Goal: Task Accomplishment & Management: Use online tool/utility

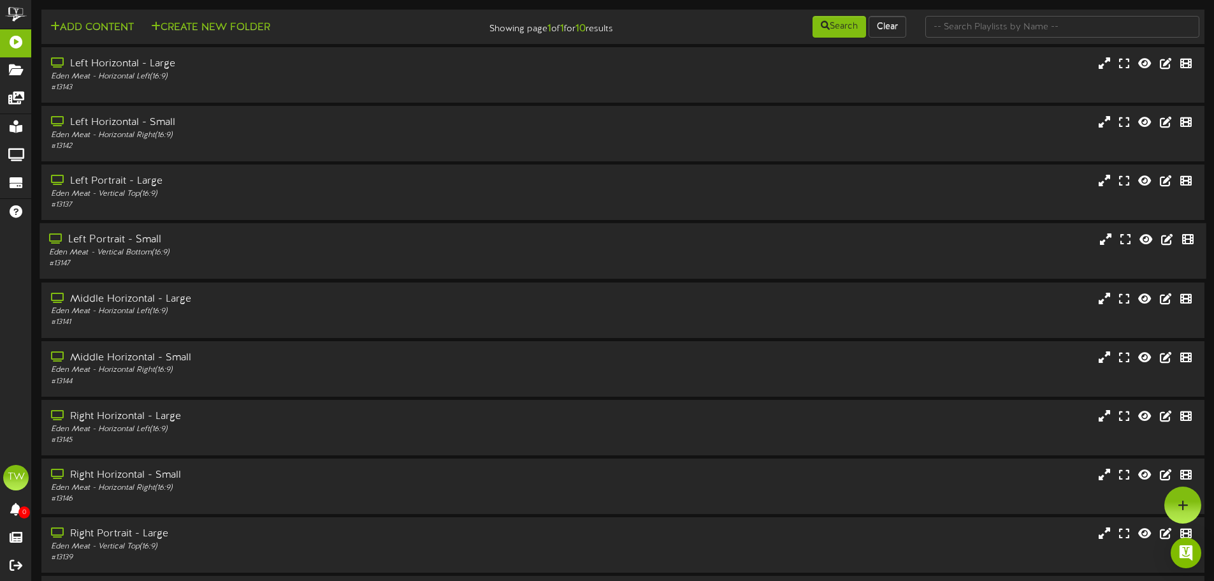
click at [213, 247] on div "Eden Meat - Vertical Bottom ( 16:9 )" at bounding box center [282, 252] width 467 height 11
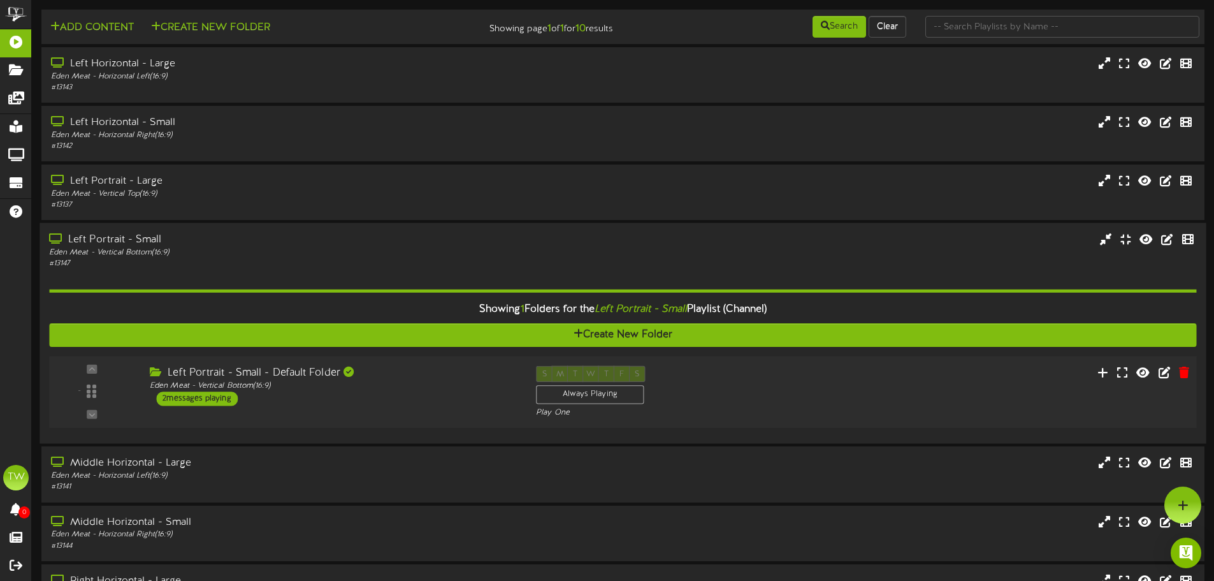
click at [378, 392] on div "Left Portrait - Small - Default Folder Eden Meat - Vertical Bottom ( 16:9 ) 2 m…" at bounding box center [333, 386] width 386 height 40
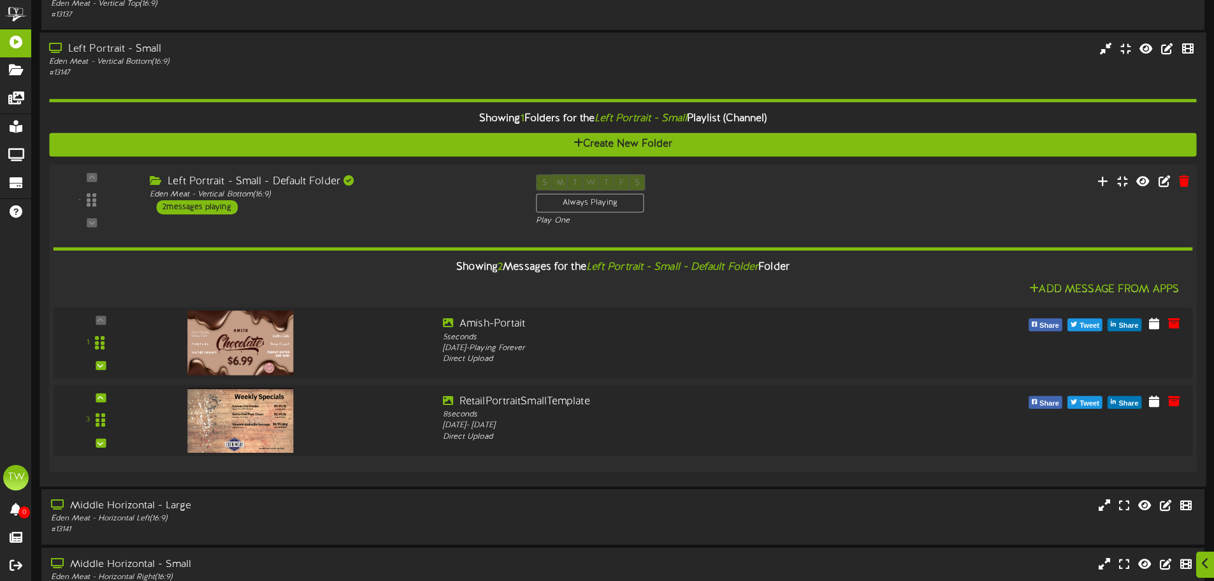
scroll to position [191, 0]
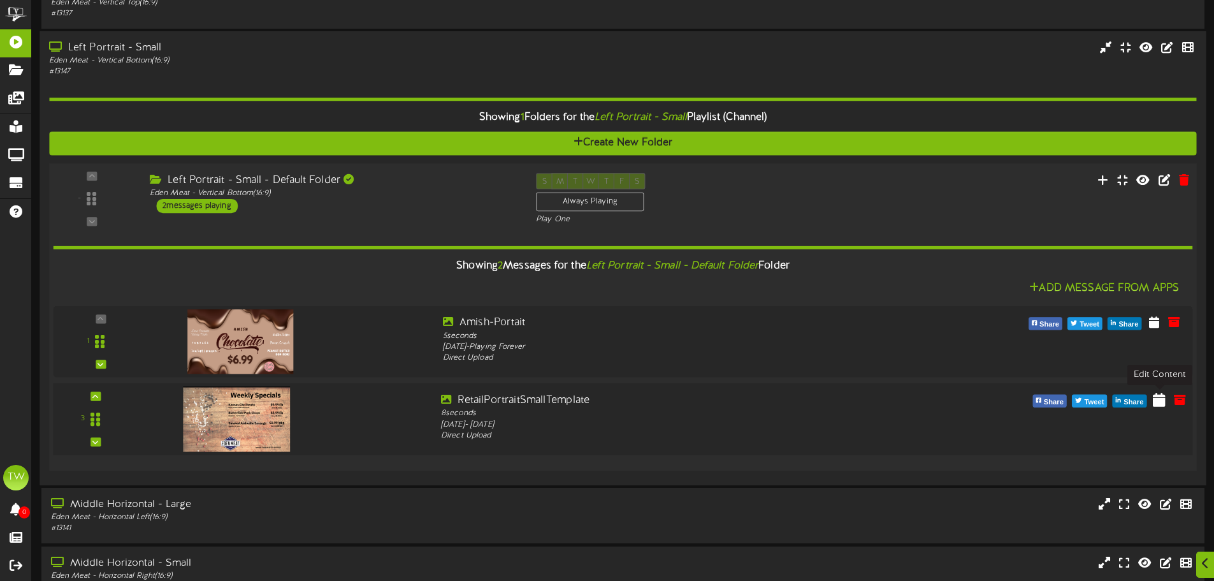
click at [1164, 402] on icon at bounding box center [1159, 399] width 13 height 14
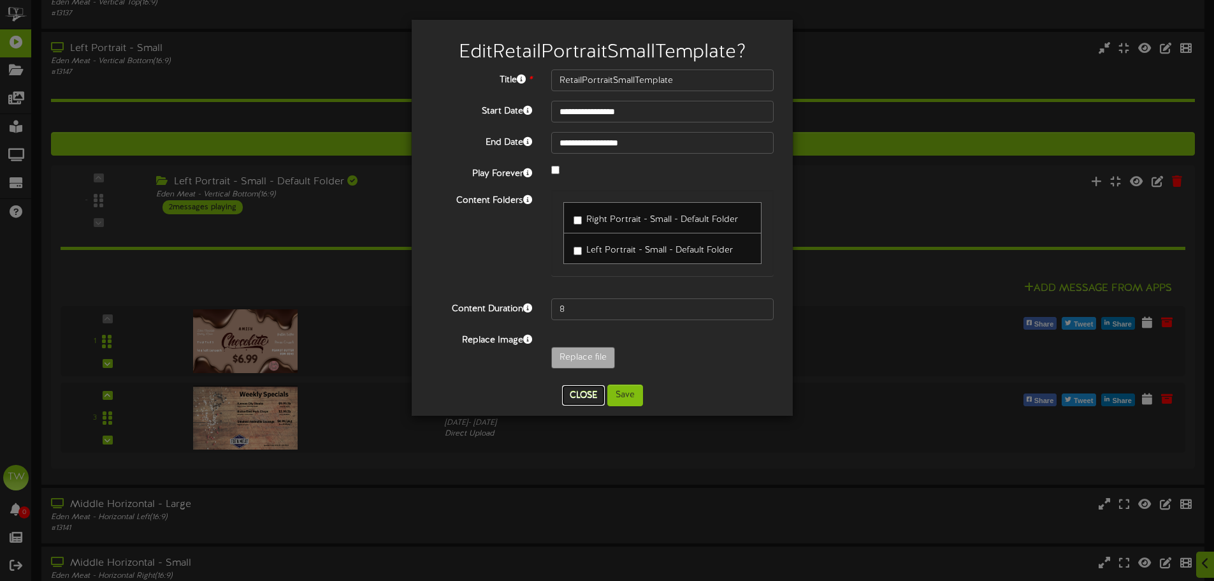
click at [589, 394] on button "Close" at bounding box center [583, 395] width 43 height 20
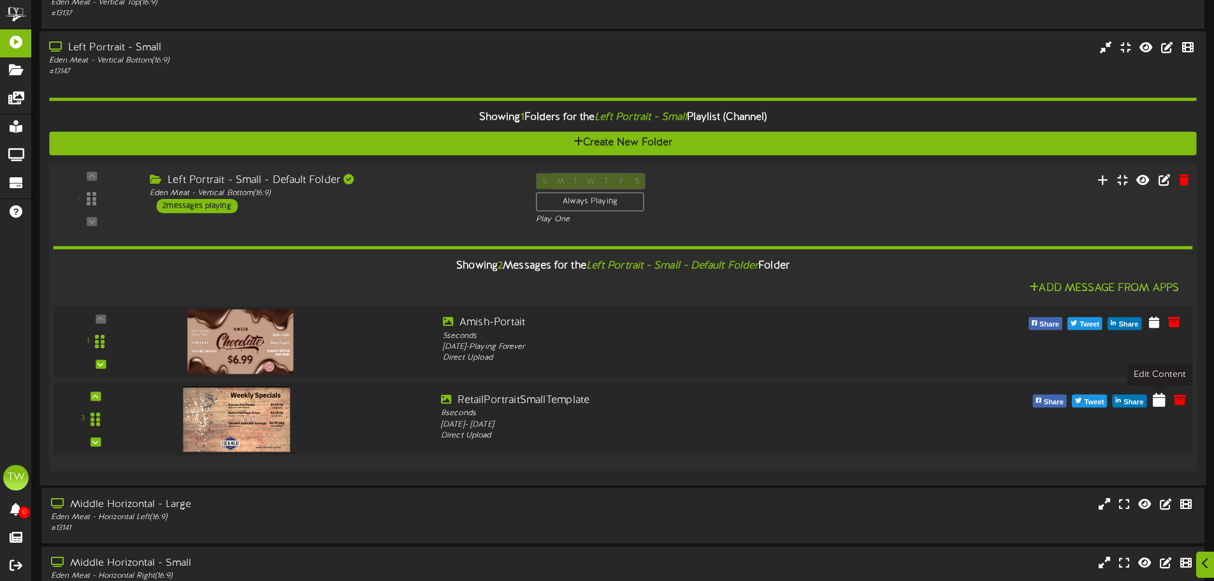
click at [1163, 401] on icon at bounding box center [1159, 399] width 13 height 14
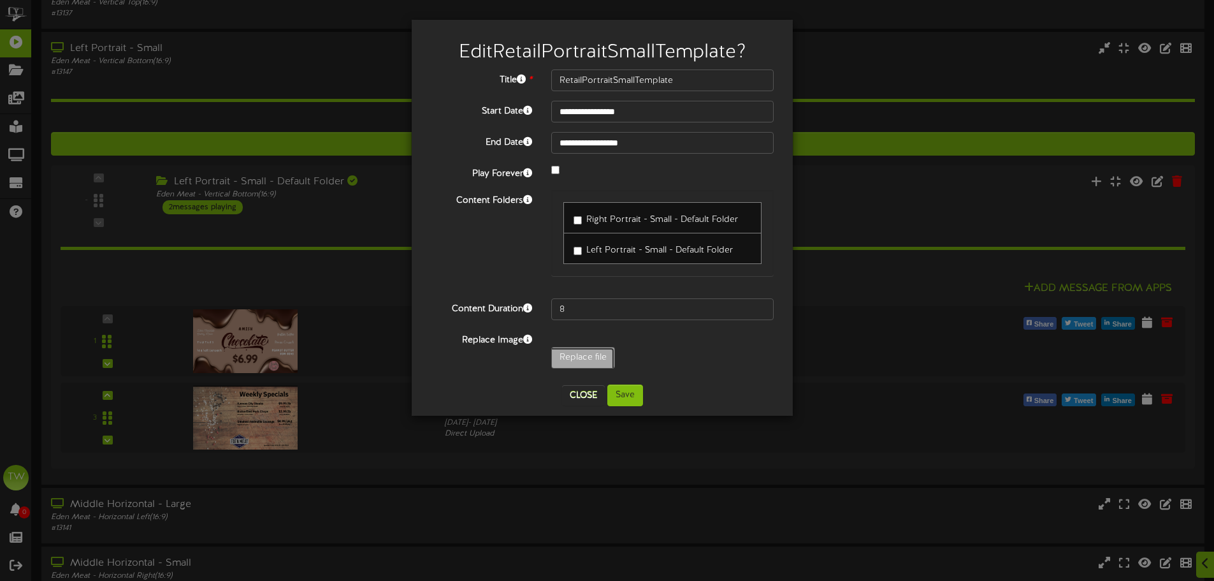
type input "**********"
type input "RetailSpecials"
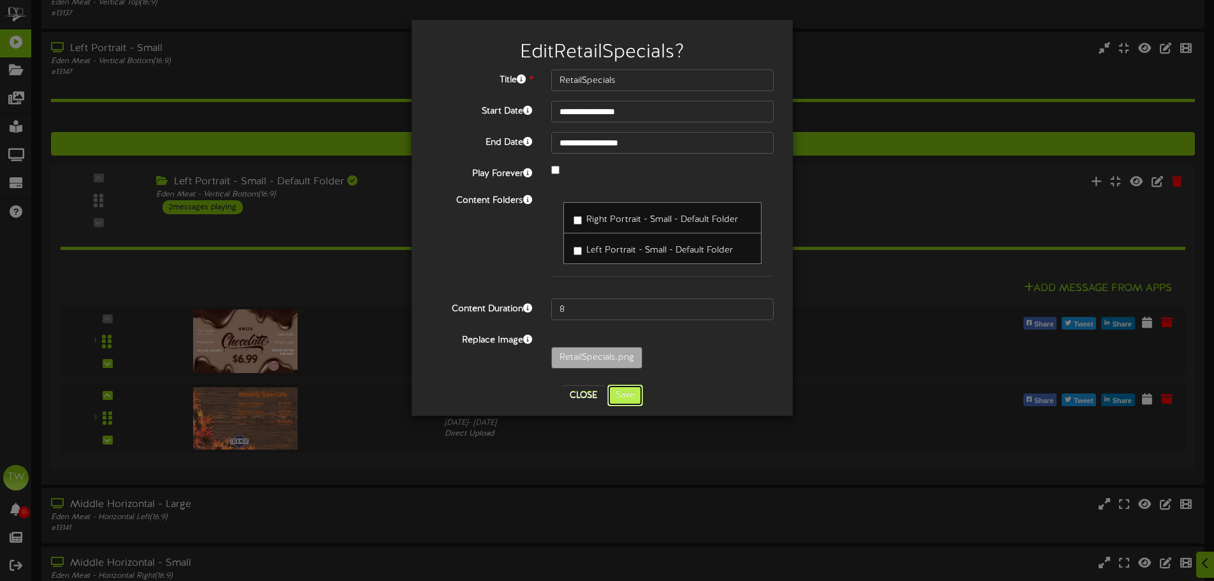
click at [631, 400] on button "Save" at bounding box center [625, 395] width 36 height 22
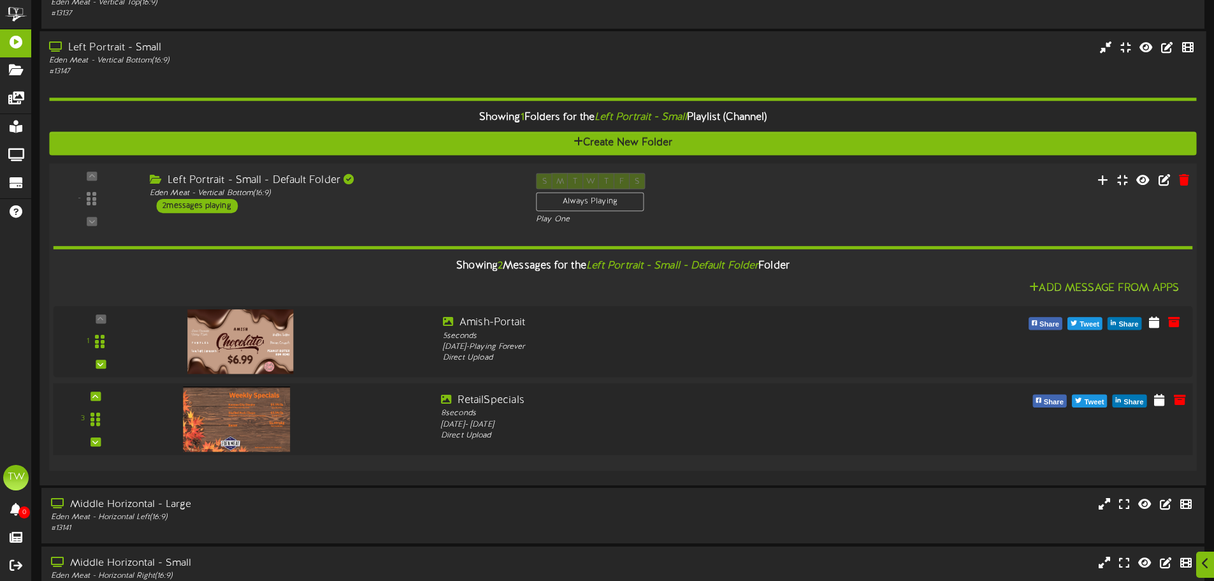
click at [222, 412] on img at bounding box center [237, 418] width 108 height 65
